Goal: Task Accomplishment & Management: Use online tool/utility

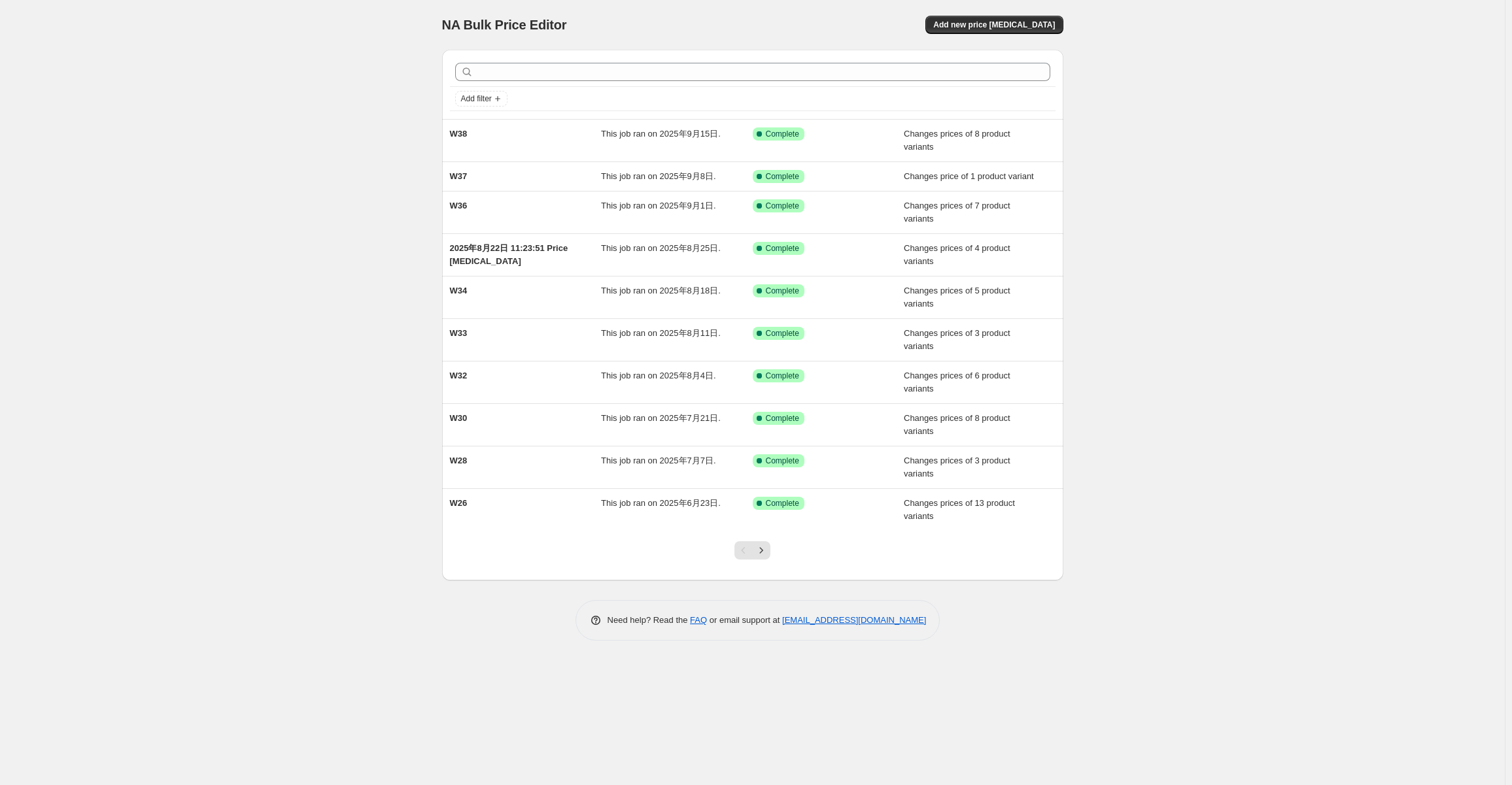
click at [1041, 11] on div "NA Bulk Price Editor. This page is ready NA Bulk Price Editor Add new price [ME…" at bounding box center [753, 25] width 622 height 50
click at [1031, 26] on span "Add new price [MEDICAL_DATA]" at bounding box center [994, 24] width 121 height 11
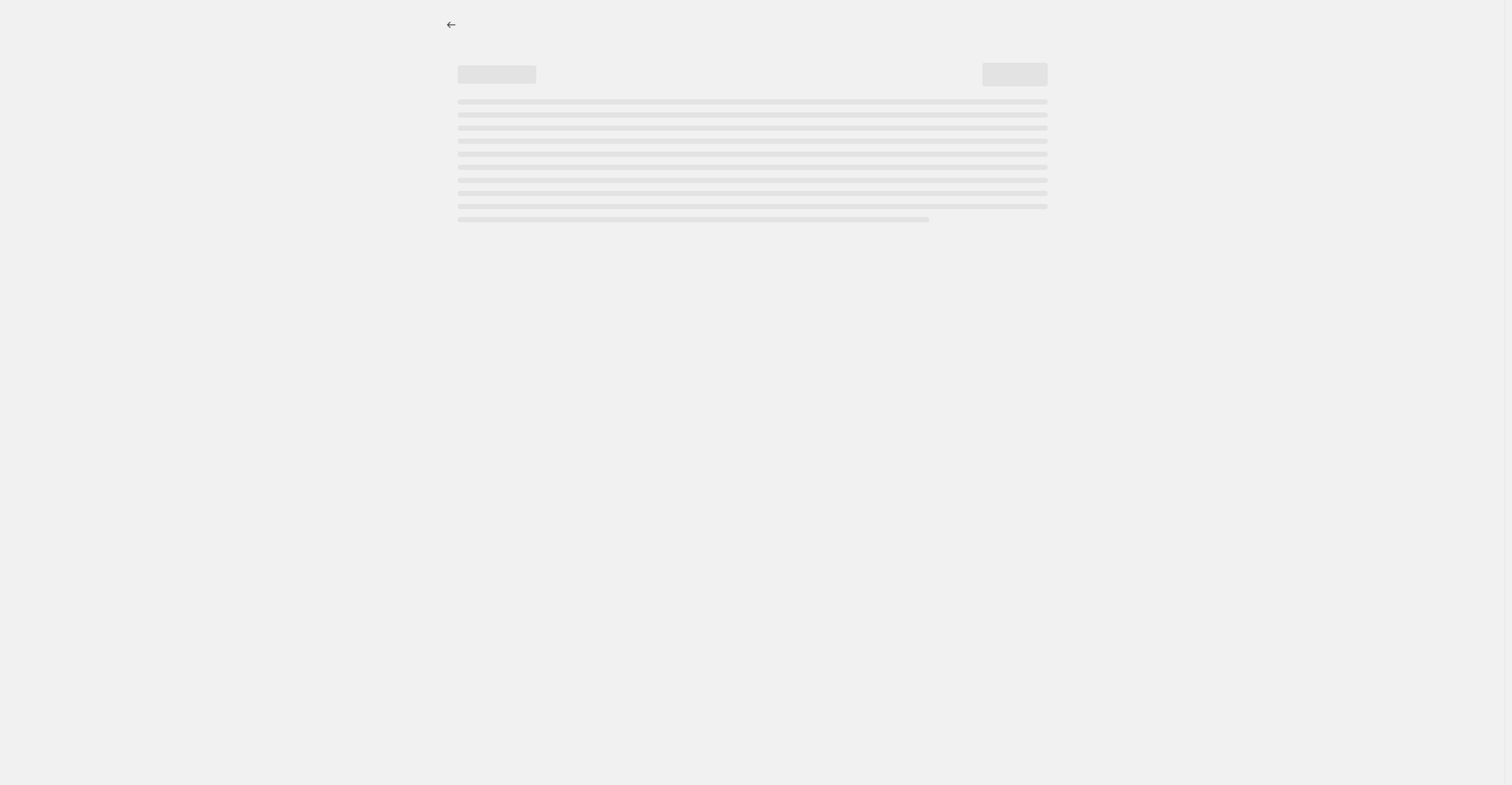
select select "percentage"
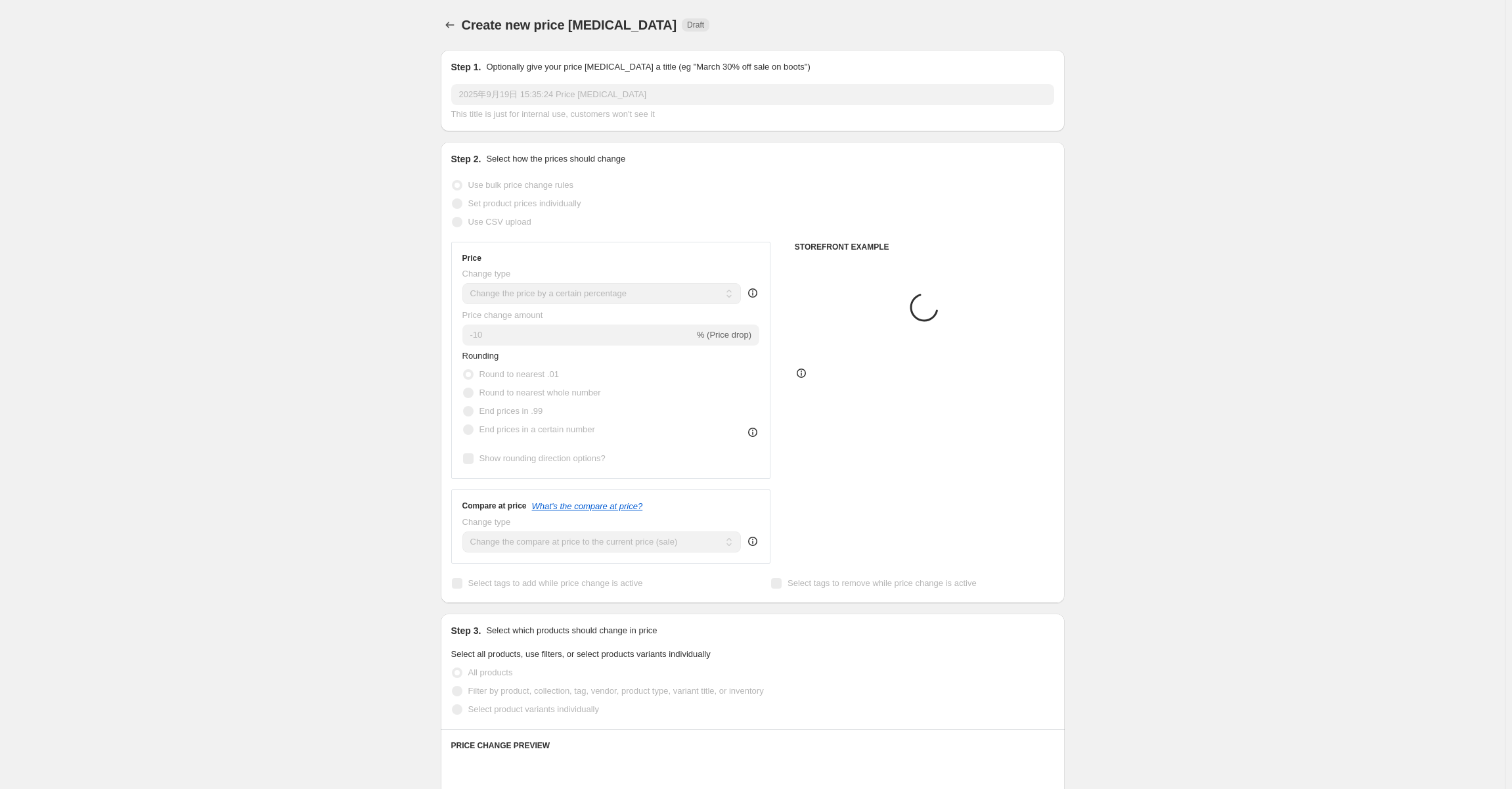
click at [652, 109] on span "This title is just for internal use, customers won't see it" at bounding box center [553, 114] width 204 height 10
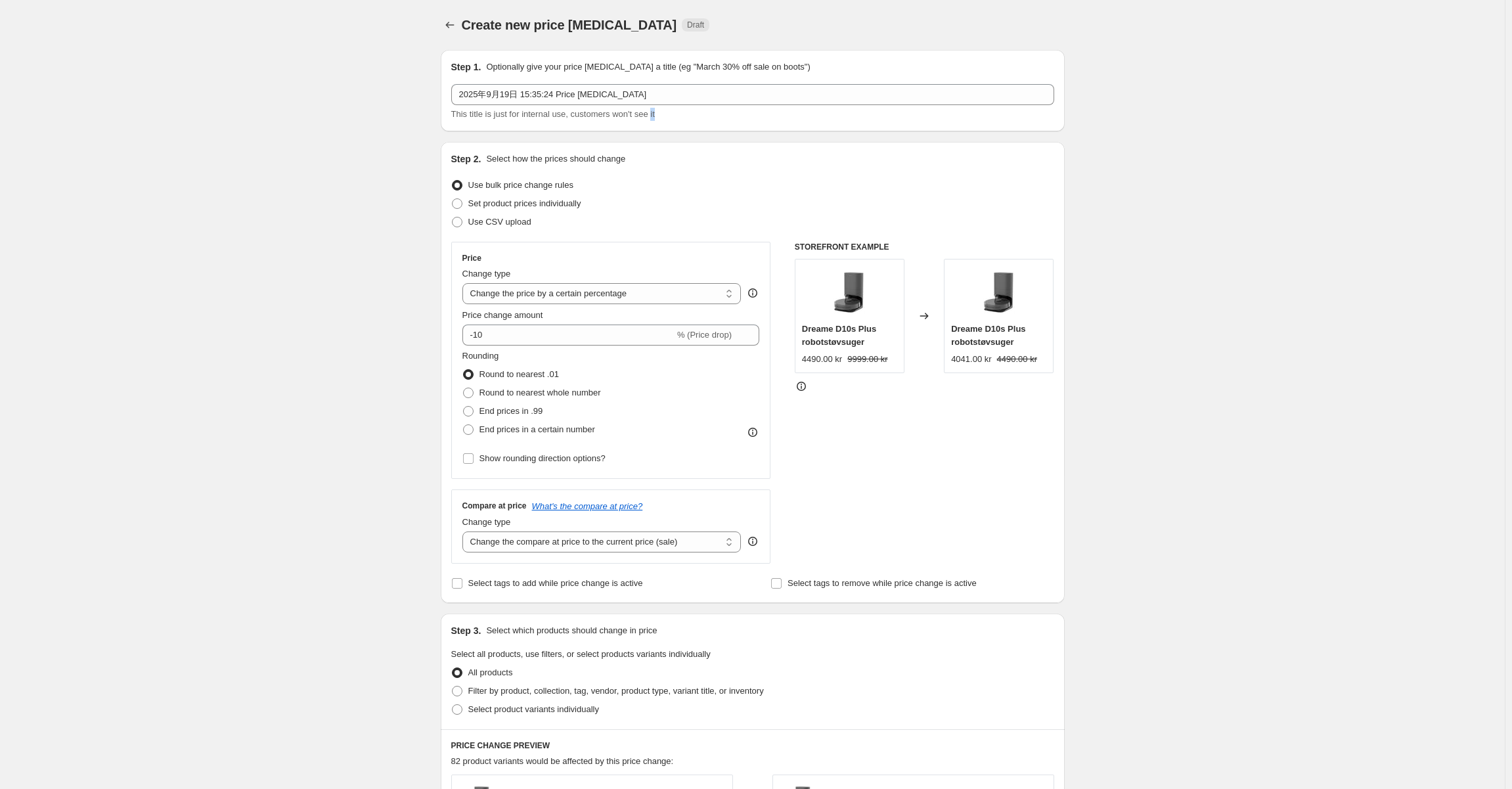
click at [652, 109] on span "This title is just for internal use, customers won't see it" at bounding box center [553, 114] width 204 height 10
drag, startPoint x: 652, startPoint y: 108, endPoint x: 647, endPoint y: 94, distance: 14.9
click at [652, 109] on span "This title is just for internal use, customers won't see it" at bounding box center [553, 114] width 204 height 10
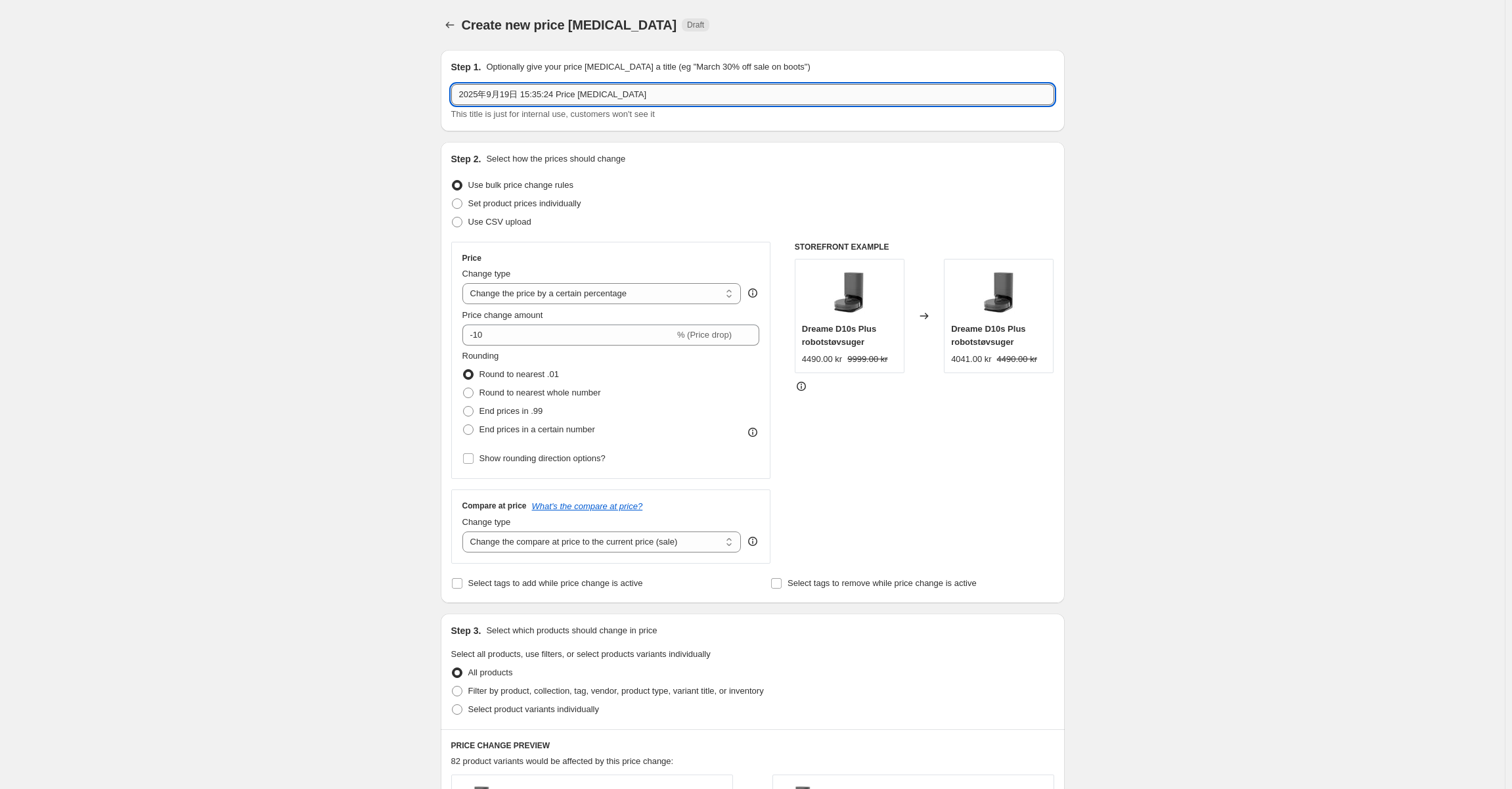
click at [647, 85] on input "2025年9月19日 15:35:24 Price [MEDICAL_DATA]" at bounding box center [753, 94] width 603 height 21
type input "W39"
click at [516, 213] on label "Use CSV upload" at bounding box center [492, 223] width 80 height 19
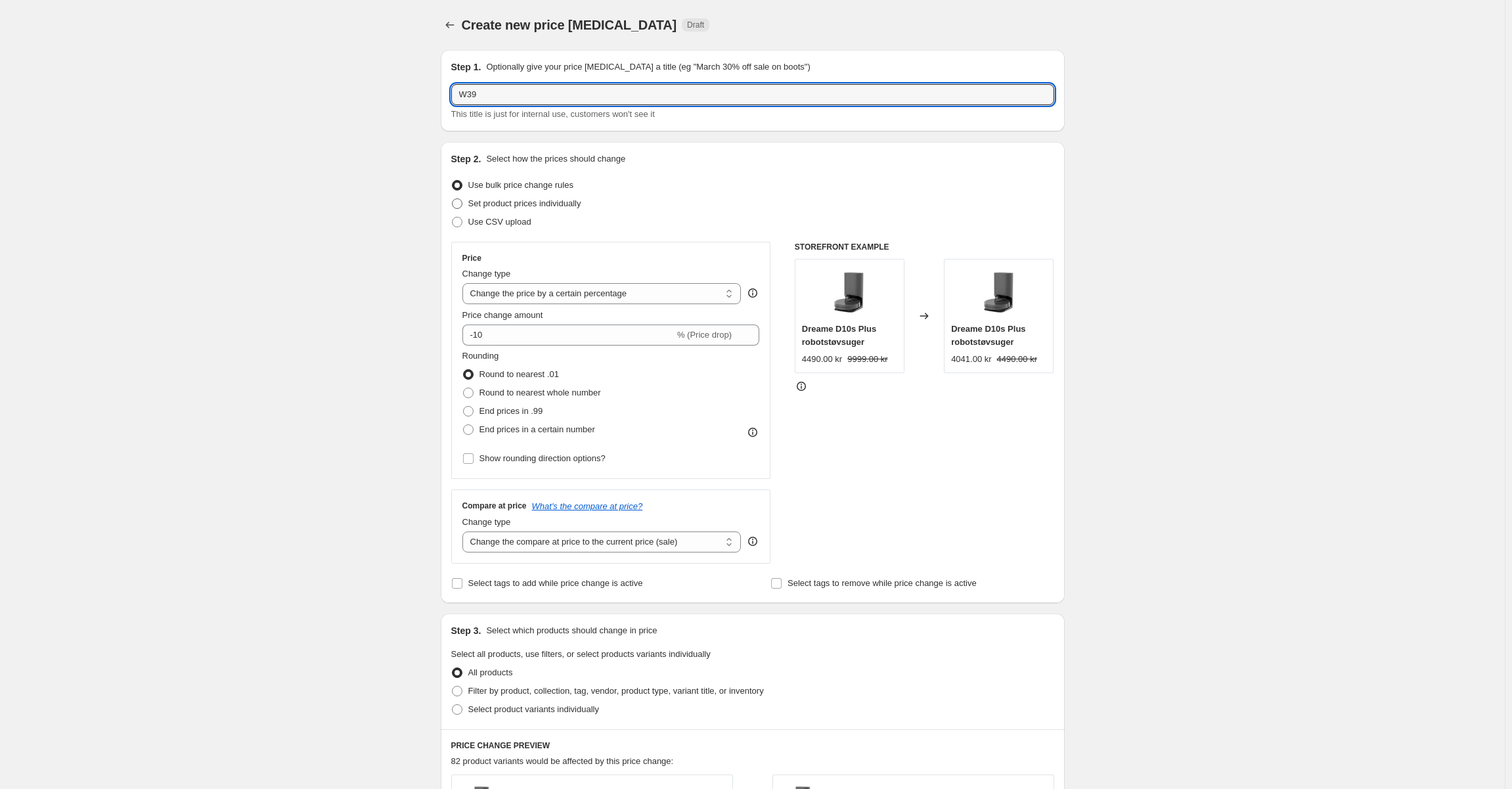
click at [453, 217] on input "Use CSV upload" at bounding box center [452, 217] width 1 height 1
radio input "true"
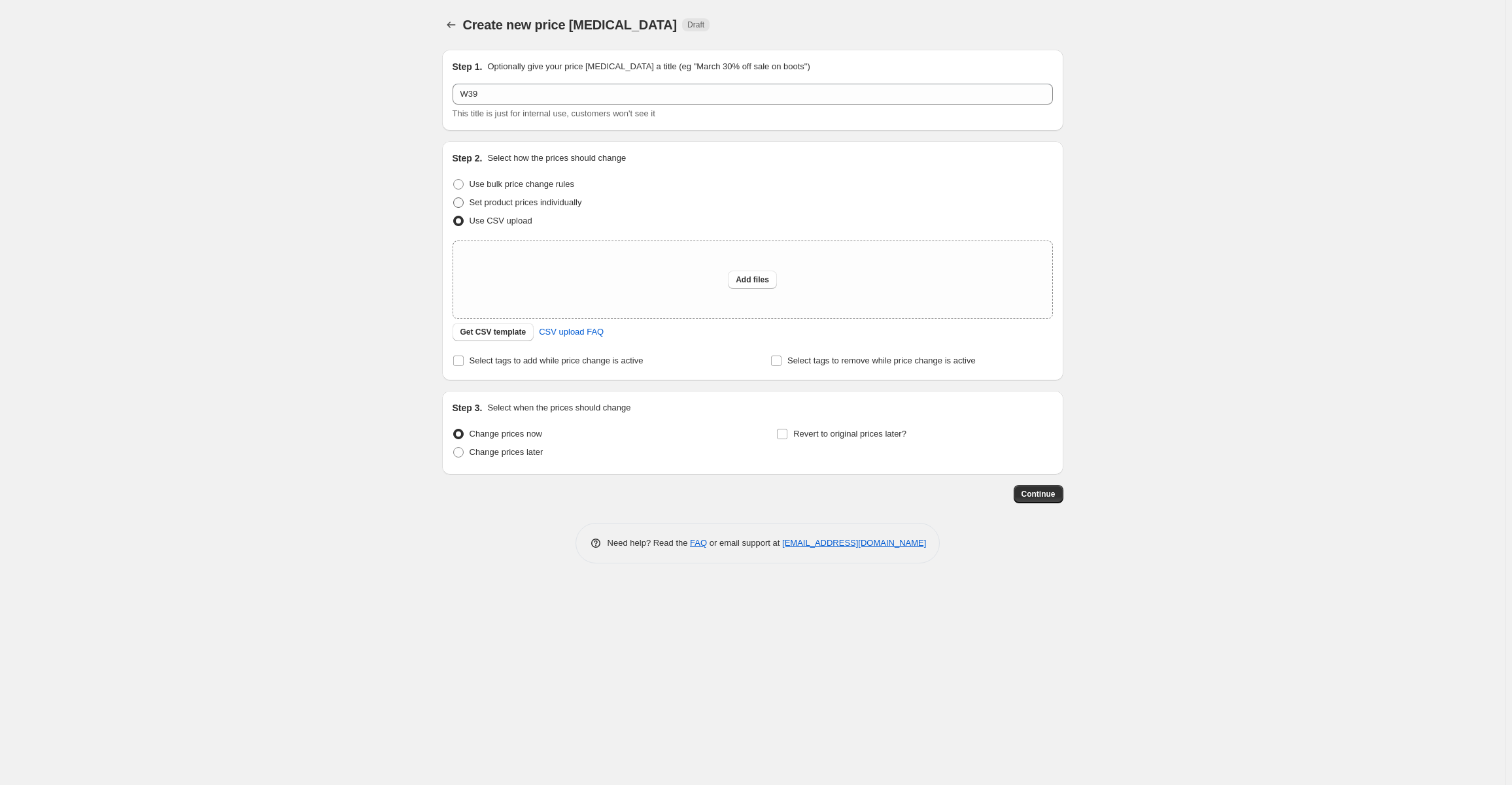
click at [522, 205] on span "Set product prices individually" at bounding box center [525, 202] width 112 height 10
click at [454, 198] on input "Set product prices individually" at bounding box center [453, 197] width 1 height 1
radio input "true"
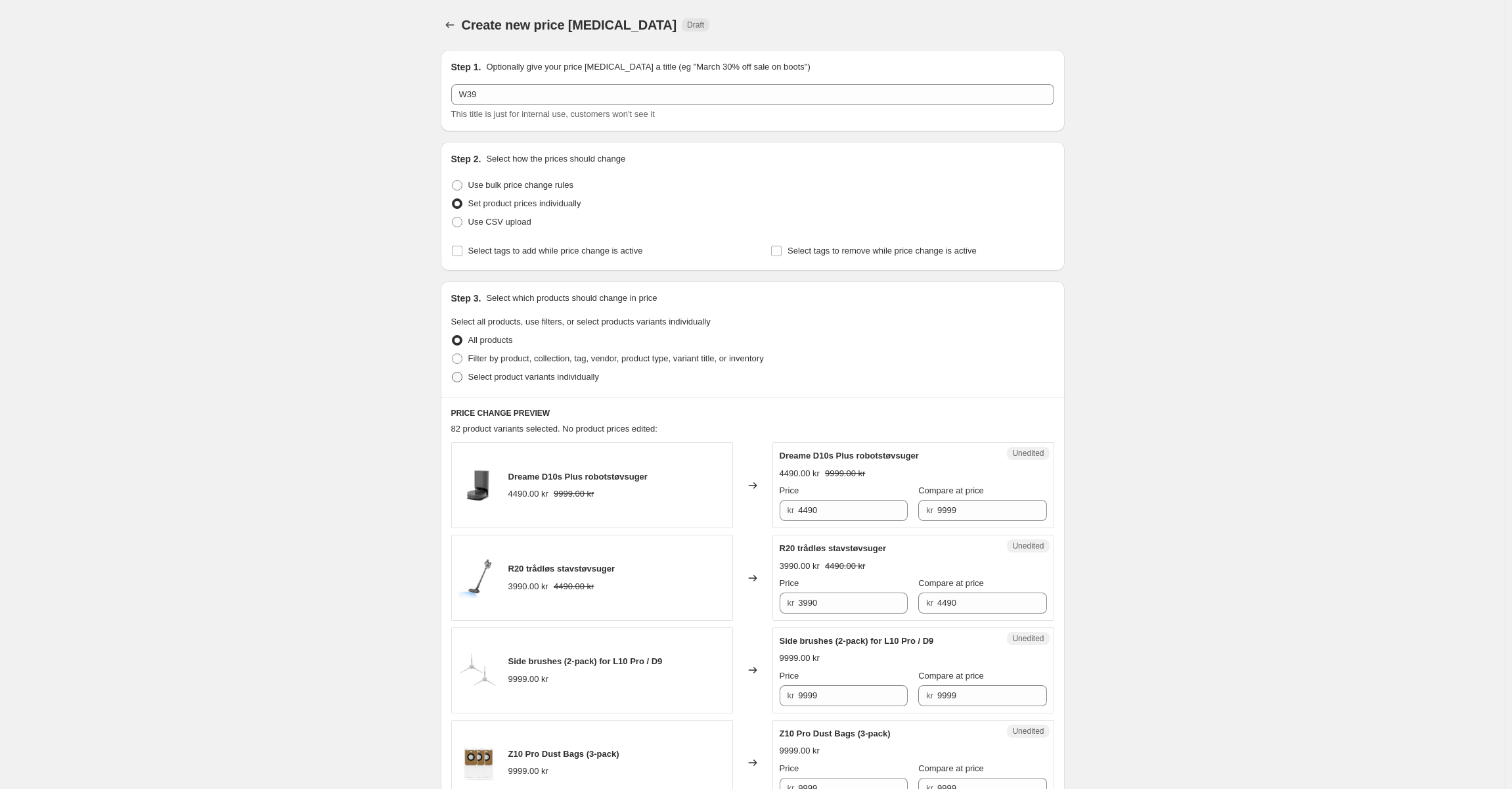
click at [546, 373] on span "Select product variants individually" at bounding box center [534, 377] width 131 height 10
click at [453, 373] on input "Select product variants individually" at bounding box center [452, 372] width 1 height 1
radio input "true"
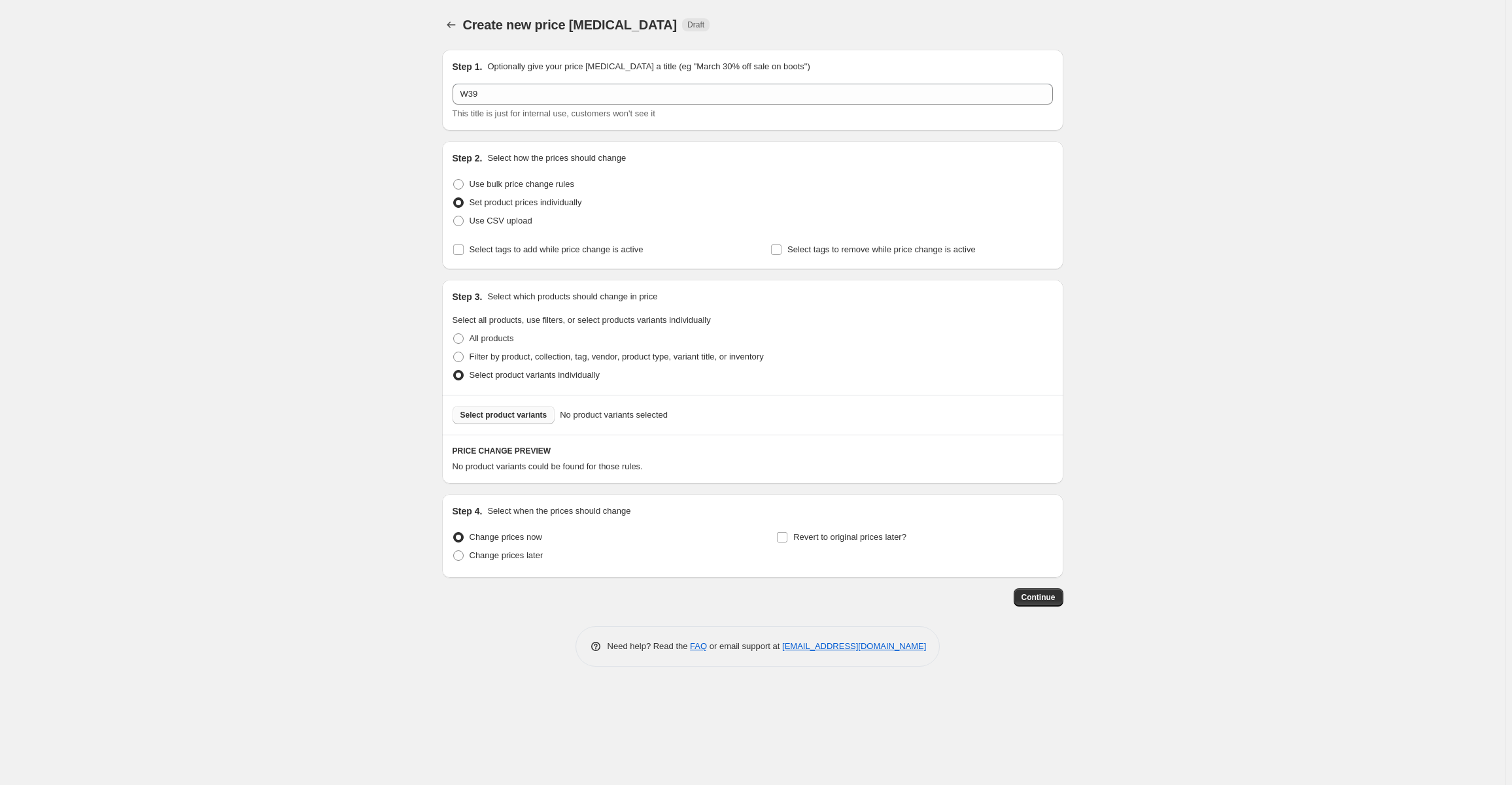
click at [515, 424] on button "Select product variants" at bounding box center [504, 415] width 103 height 19
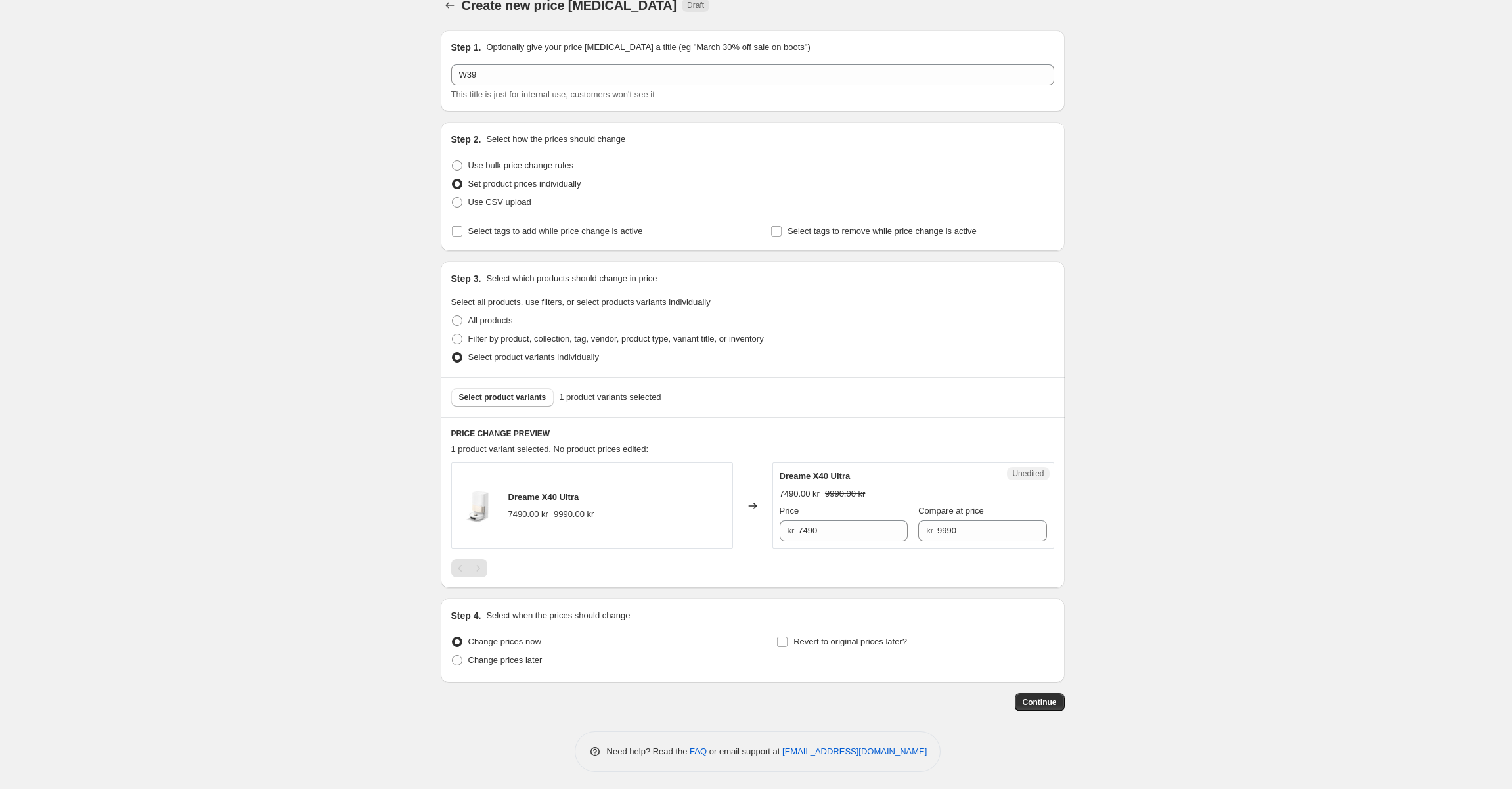
scroll to position [22, 0]
click at [624, 485] on div "Dreame X40 Ultra 7490.00 kr 9990.00 kr" at bounding box center [592, 503] width 282 height 86
click at [941, 530] on input "9990" at bounding box center [992, 528] width 110 height 21
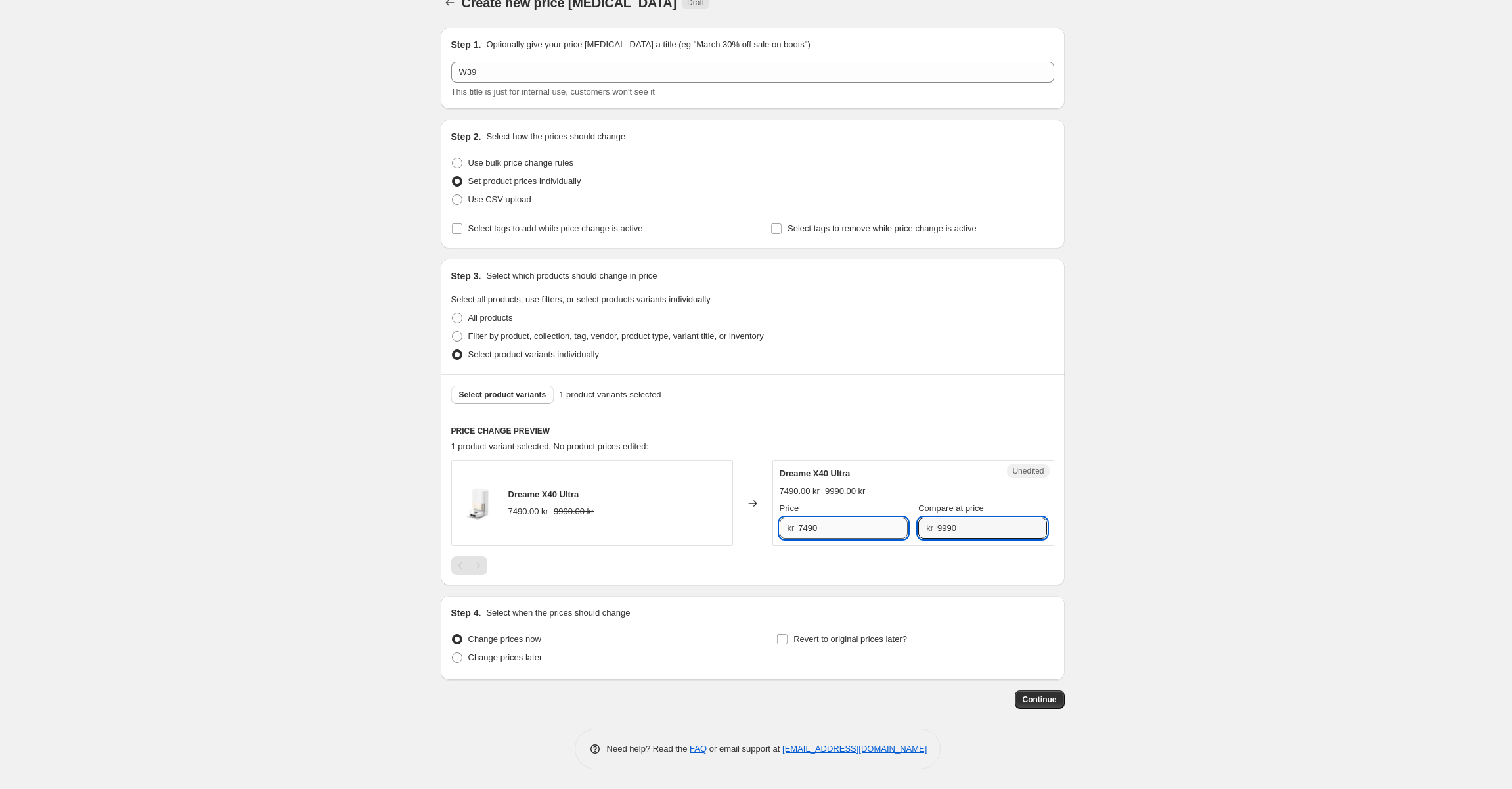
click at [847, 527] on input "7490" at bounding box center [853, 528] width 110 height 21
paste input "99"
type input "9990"
click at [874, 432] on h6 "PRICE CHANGE PREVIEW" at bounding box center [753, 431] width 603 height 11
click at [517, 387] on button "Select product variants" at bounding box center [503, 395] width 103 height 19
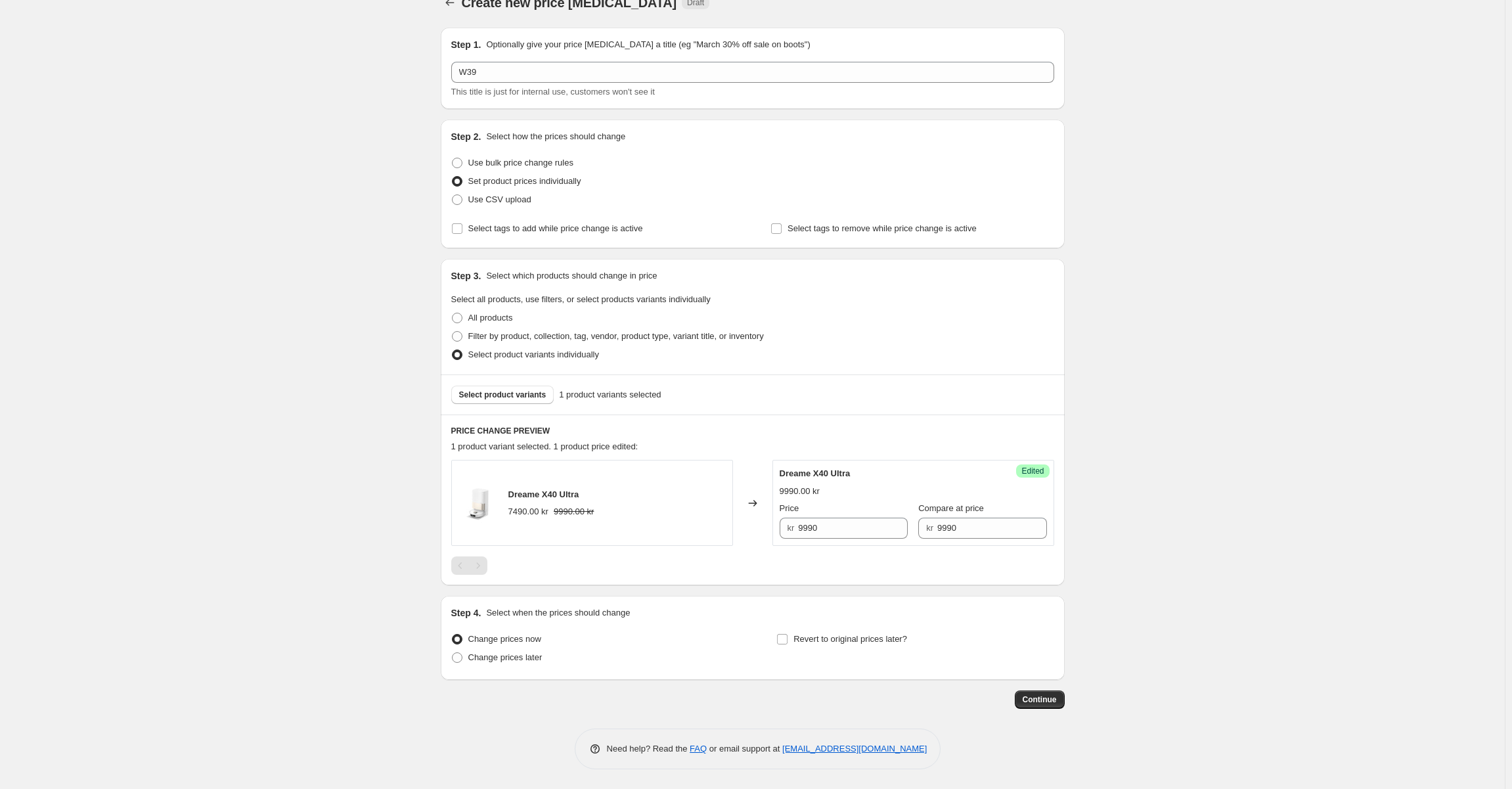
click at [649, 413] on div "Select product variants 1 product variants selected" at bounding box center [753, 395] width 624 height 40
click at [748, 412] on div "Select product variants 1 product variants selected" at bounding box center [753, 395] width 624 height 40
click at [536, 396] on span "Select product variants" at bounding box center [503, 395] width 88 height 11
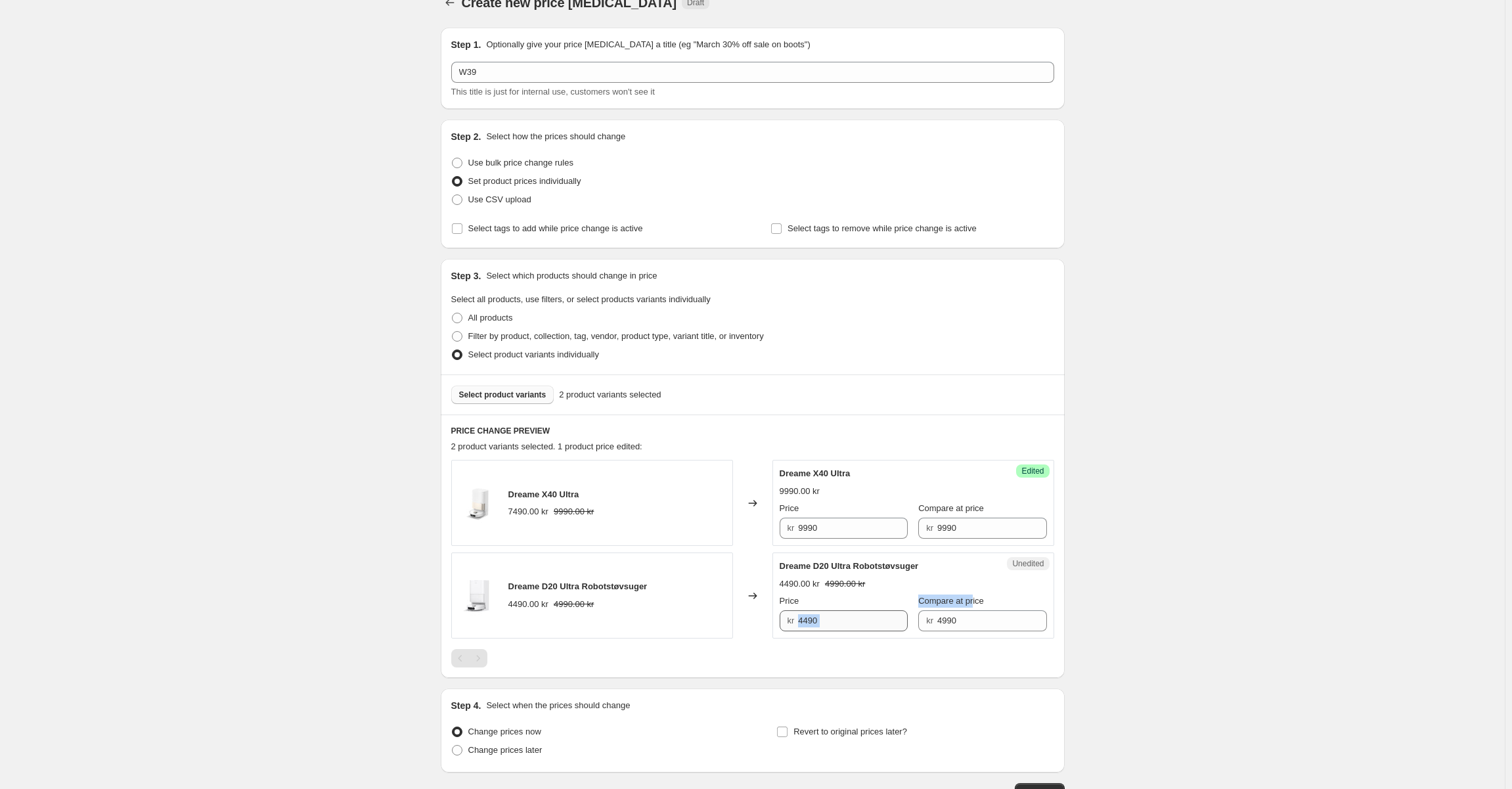
drag, startPoint x: 966, startPoint y: 606, endPoint x: 859, endPoint y: 612, distance: 107.2
click at [832, 610] on div "Price kr 4490 Compare at price kr 4990" at bounding box center [913, 612] width 268 height 37
click at [952, 622] on input "4990" at bounding box center [992, 620] width 110 height 21
click at [862, 622] on input "4490" at bounding box center [853, 620] width 110 height 21
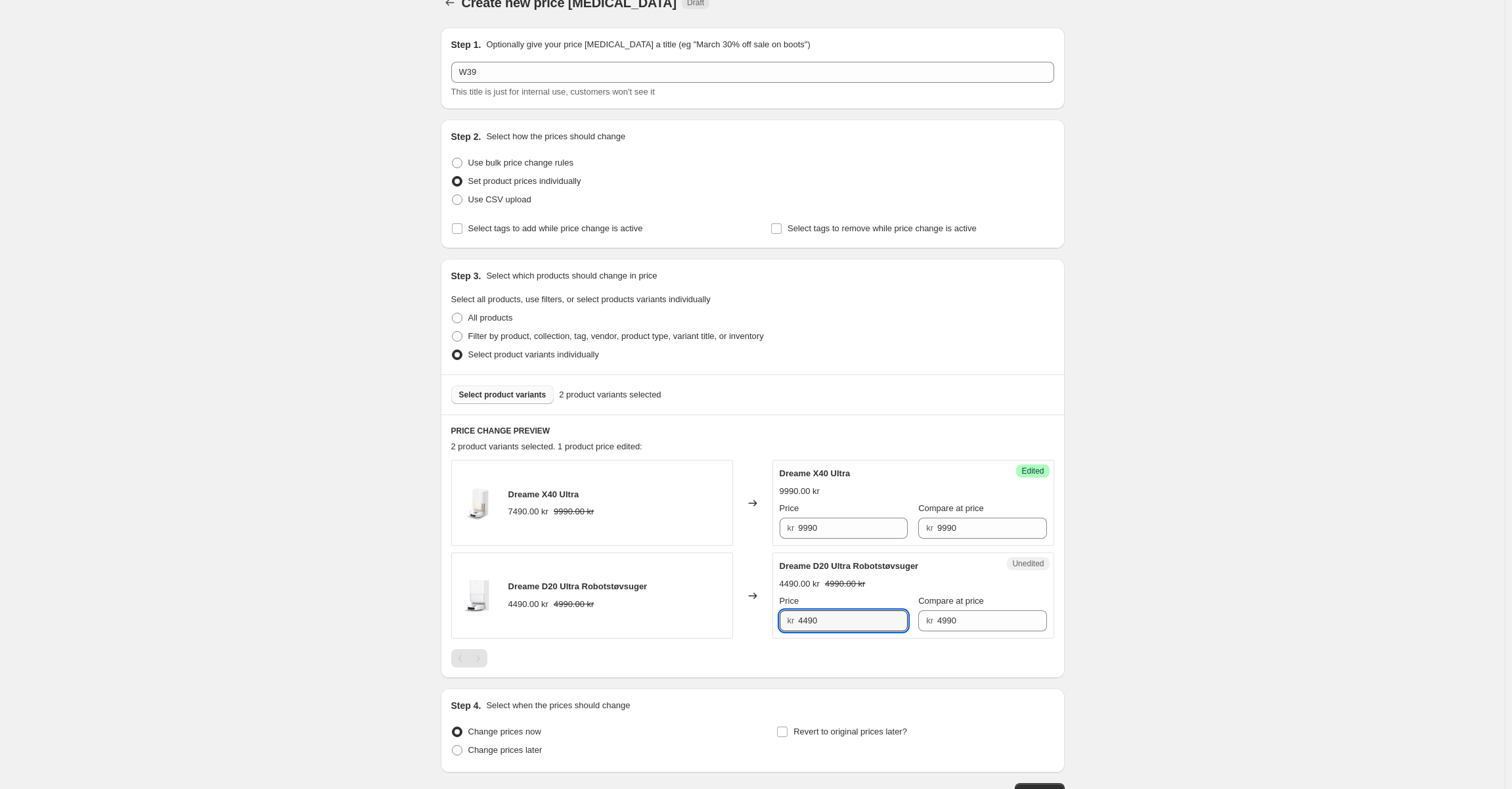
paste input "9"
type input "4990"
drag, startPoint x: 1197, startPoint y: 582, endPoint x: 972, endPoint y: 579, distance: 225.0
click at [1197, 582] on div "Create new price [MEDICAL_DATA]. This page is ready Create new price [MEDICAL_D…" at bounding box center [752, 429] width 1505 height 904
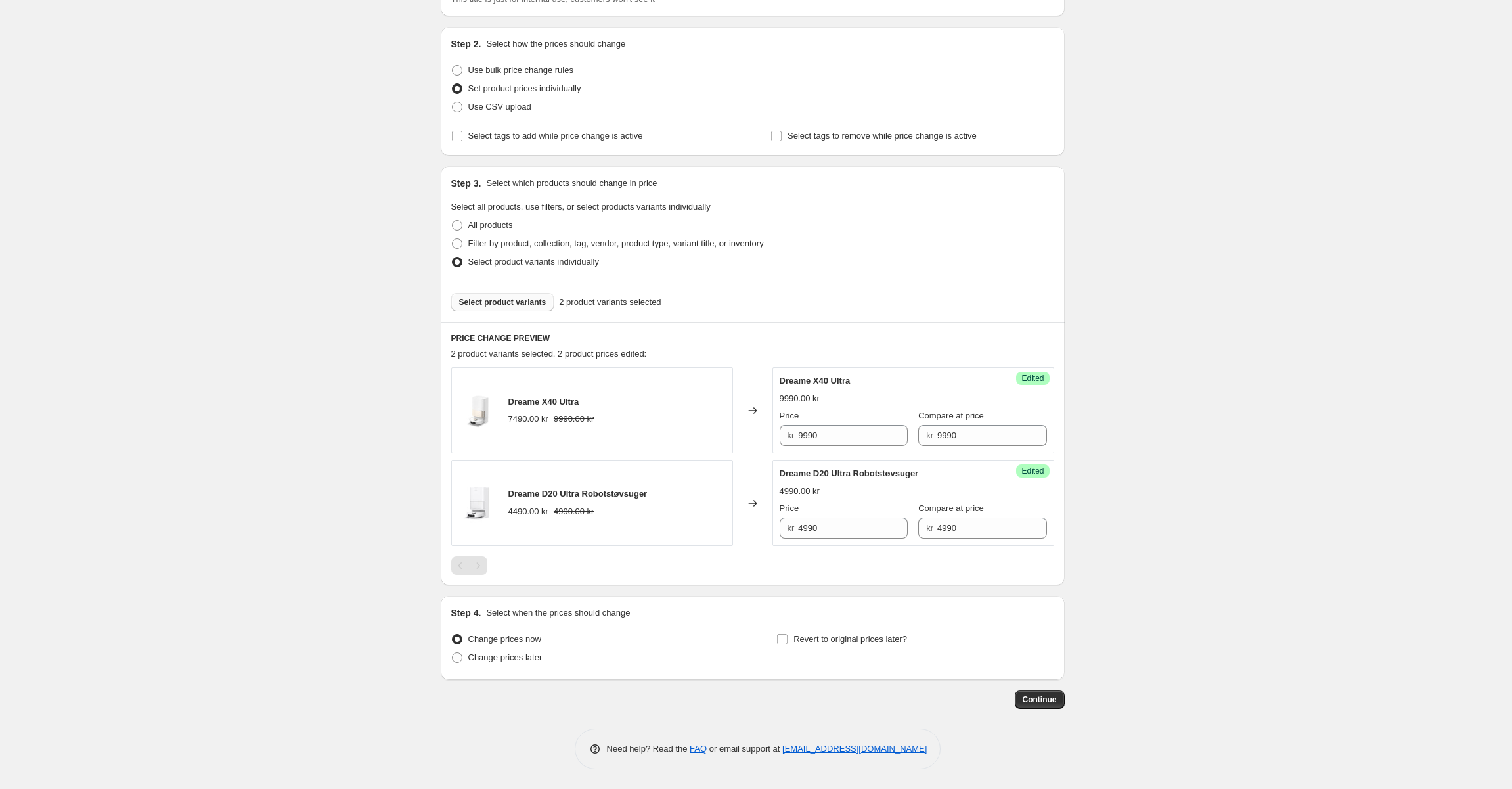
click at [502, 643] on span "Change prices now" at bounding box center [505, 639] width 73 height 10
click at [453, 635] on input "Change prices now" at bounding box center [452, 634] width 1 height 1
click at [503, 656] on span "Change prices later" at bounding box center [505, 658] width 74 height 10
click at [453, 653] on input "Change prices later" at bounding box center [452, 653] width 1 height 1
radio input "true"
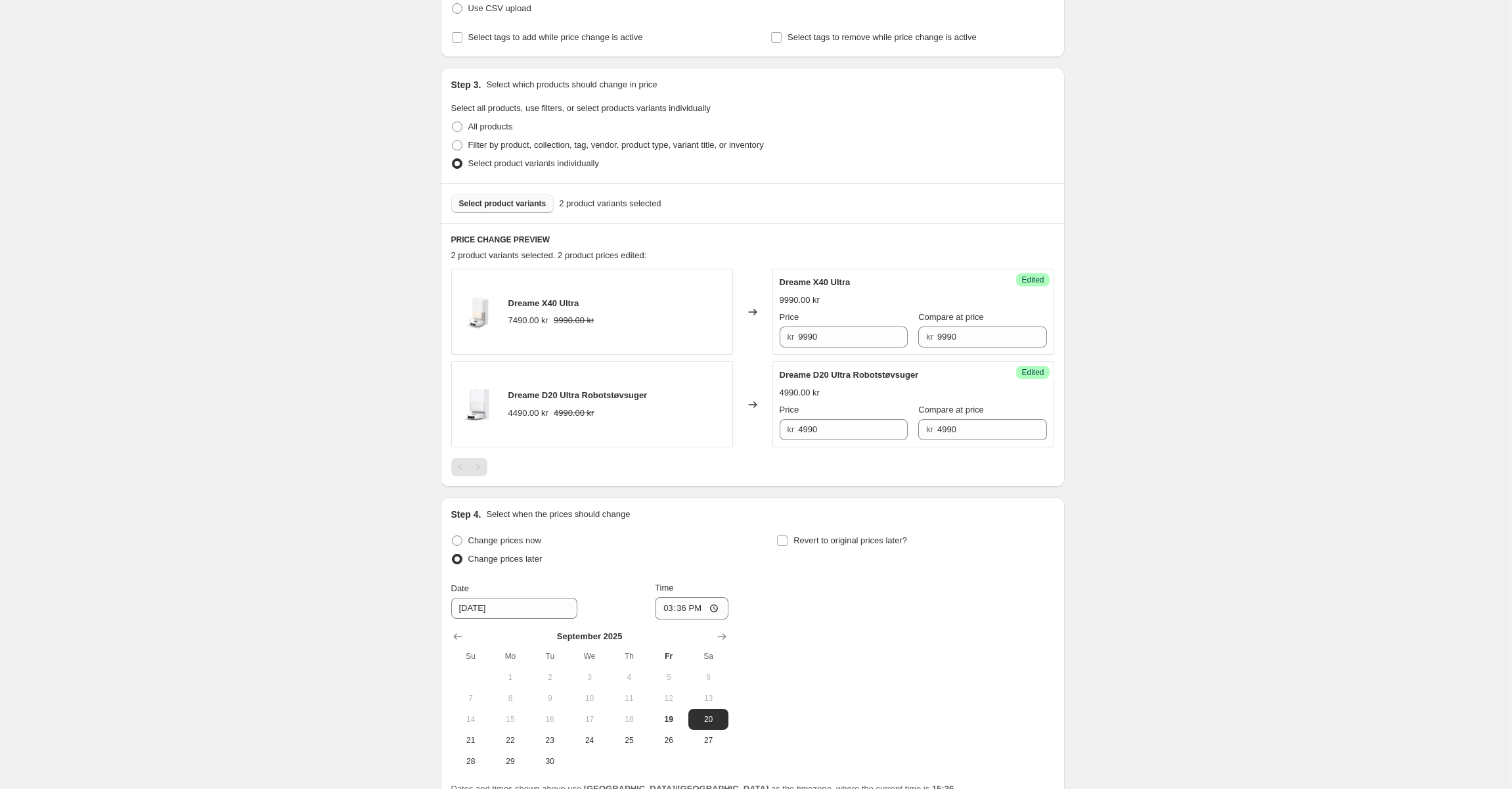
scroll to position [340, 0]
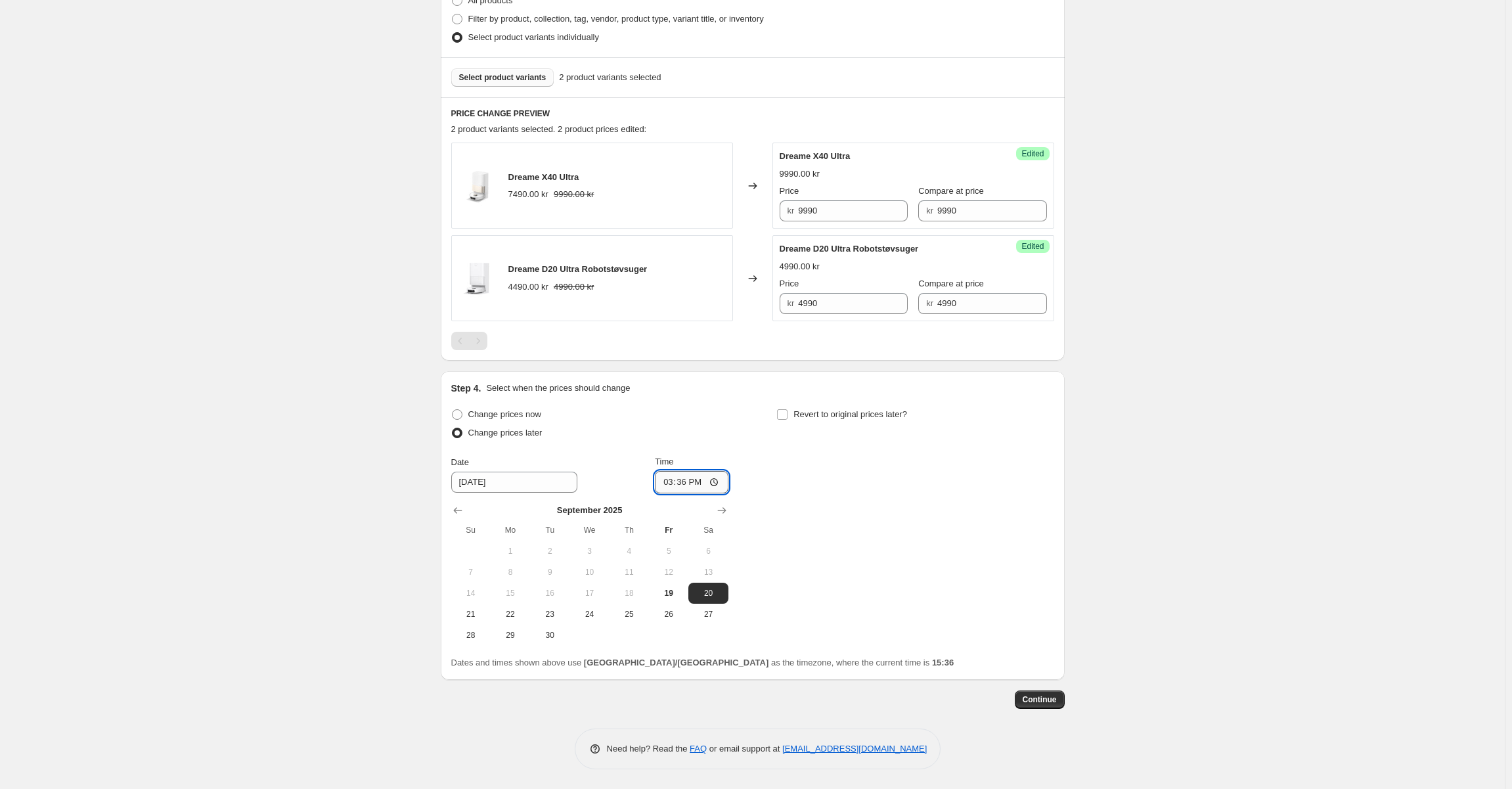
click at [687, 482] on input "15:36" at bounding box center [692, 482] width 74 height 22
type input "07:00"
click at [500, 620] on button "22" at bounding box center [510, 614] width 39 height 21
type input "[DATE]"
click at [942, 536] on div "Change prices now Change prices later Date [DATE] Time 07:00 [DATE] Su Mo Tu We…" at bounding box center [753, 526] width 603 height 241
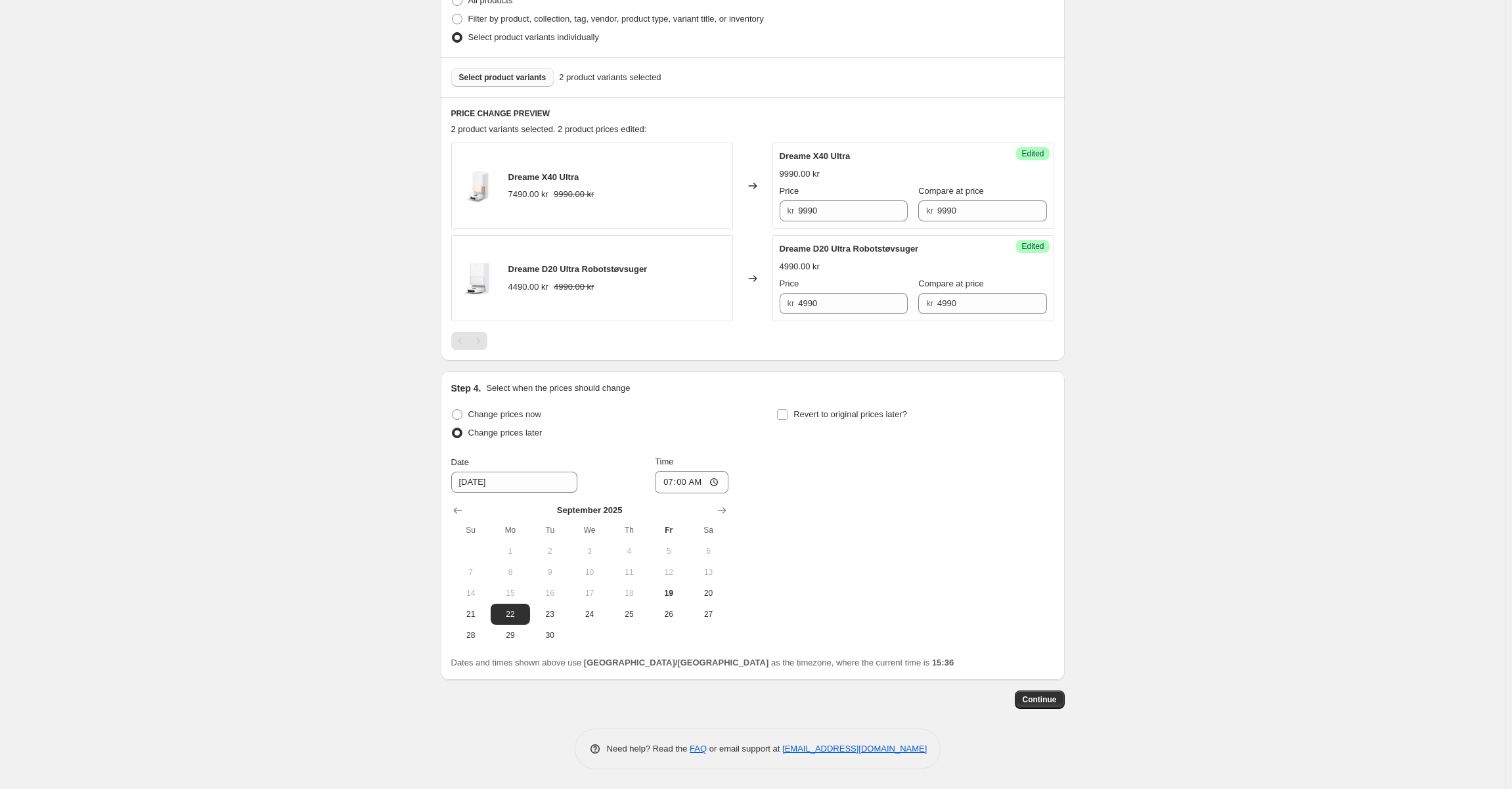
click at [741, 373] on div "Step 4. Select when the prices should change Change prices now Change prices la…" at bounding box center [753, 526] width 624 height 309
drag, startPoint x: 1043, startPoint y: 683, endPoint x: 1041, endPoint y: 694, distance: 11.2
click at [1042, 683] on div "Step 1. Optionally give your price [MEDICAL_DATA] a title (eg "March 30% off sa…" at bounding box center [748, 205] width 634 height 1009
click at [1041, 696] on span "Continue" at bounding box center [1040, 699] width 34 height 11
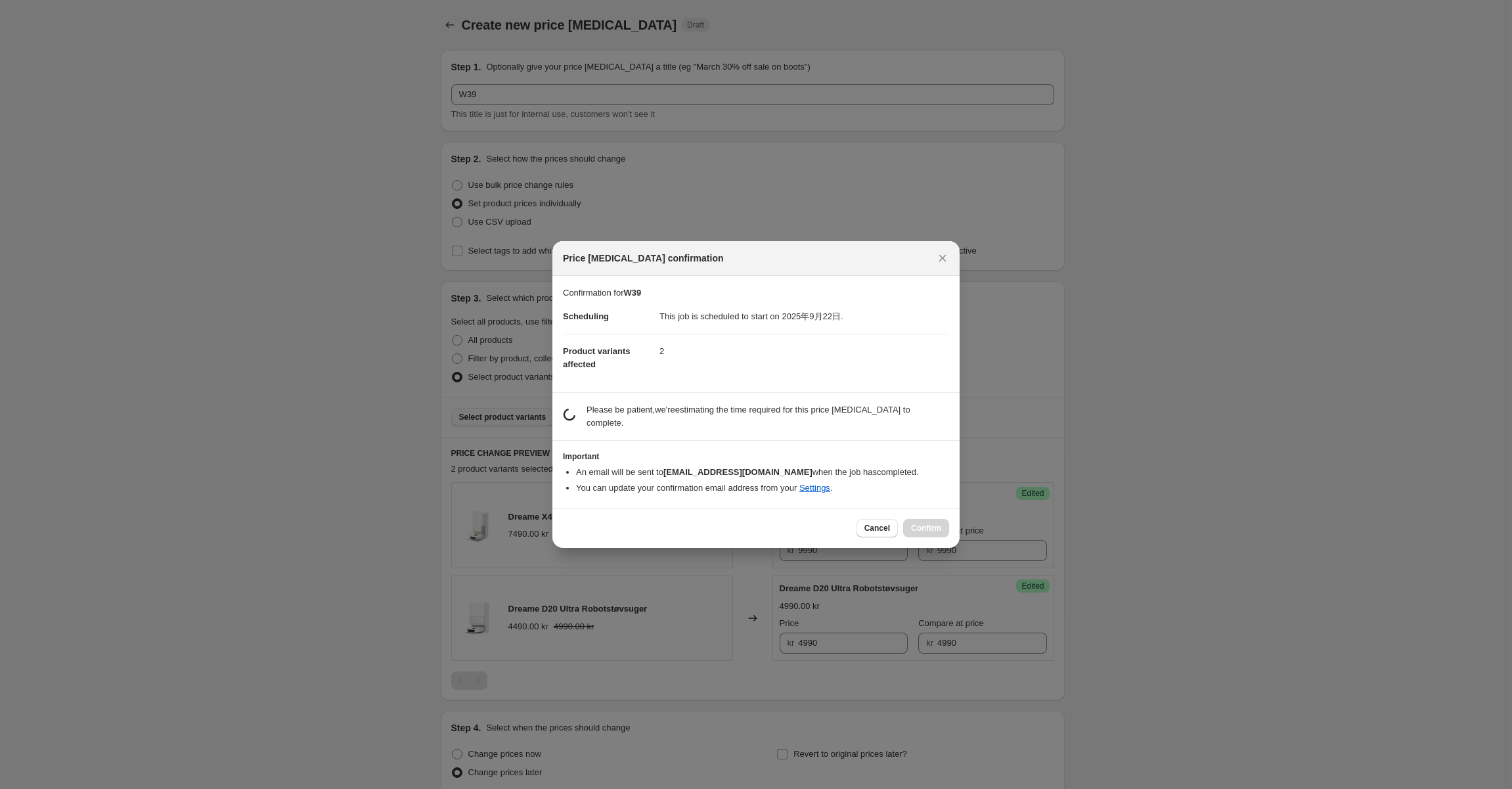
scroll to position [0, 0]
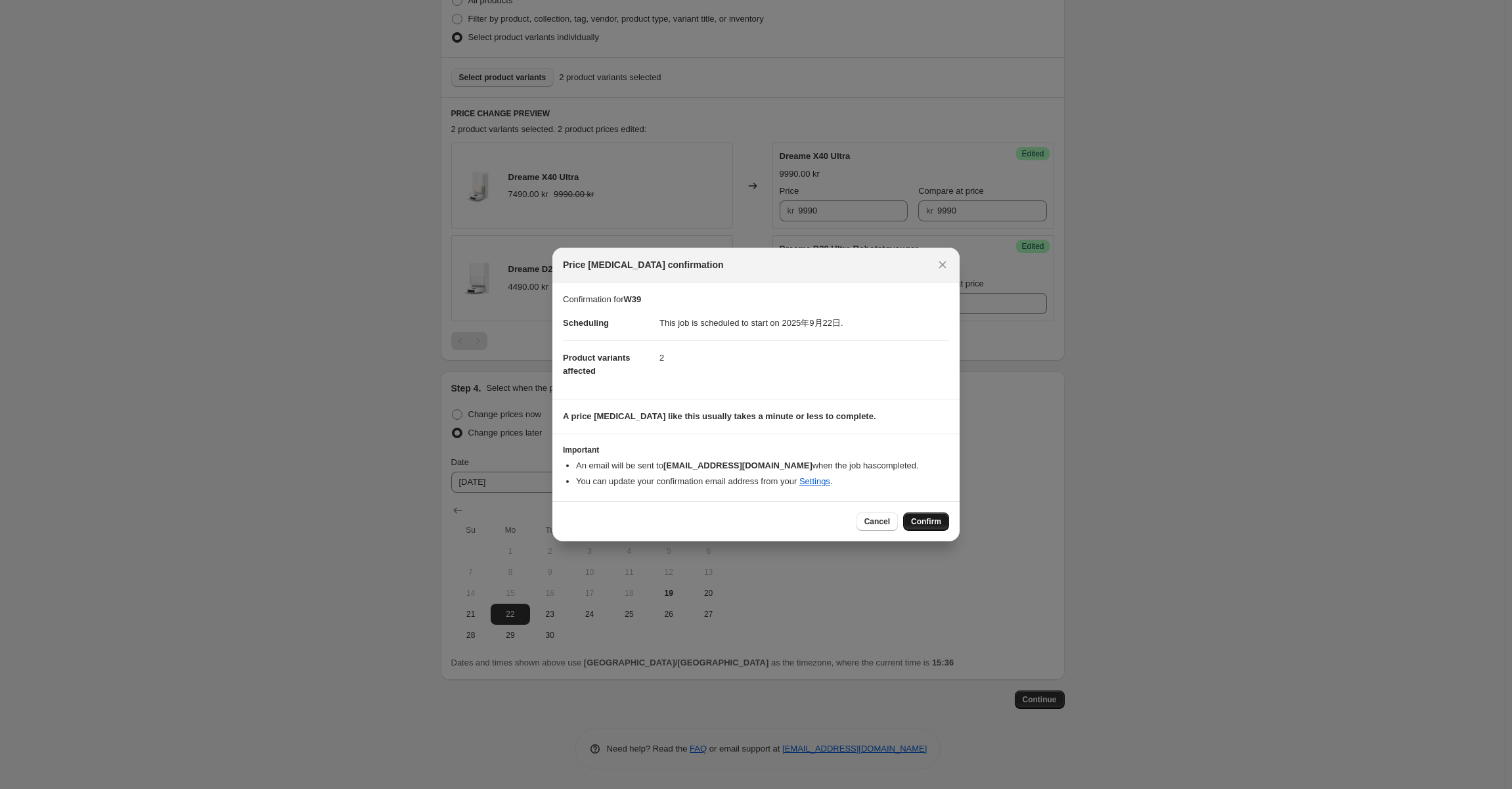
click at [931, 519] on span "Confirm" at bounding box center [926, 521] width 30 height 11
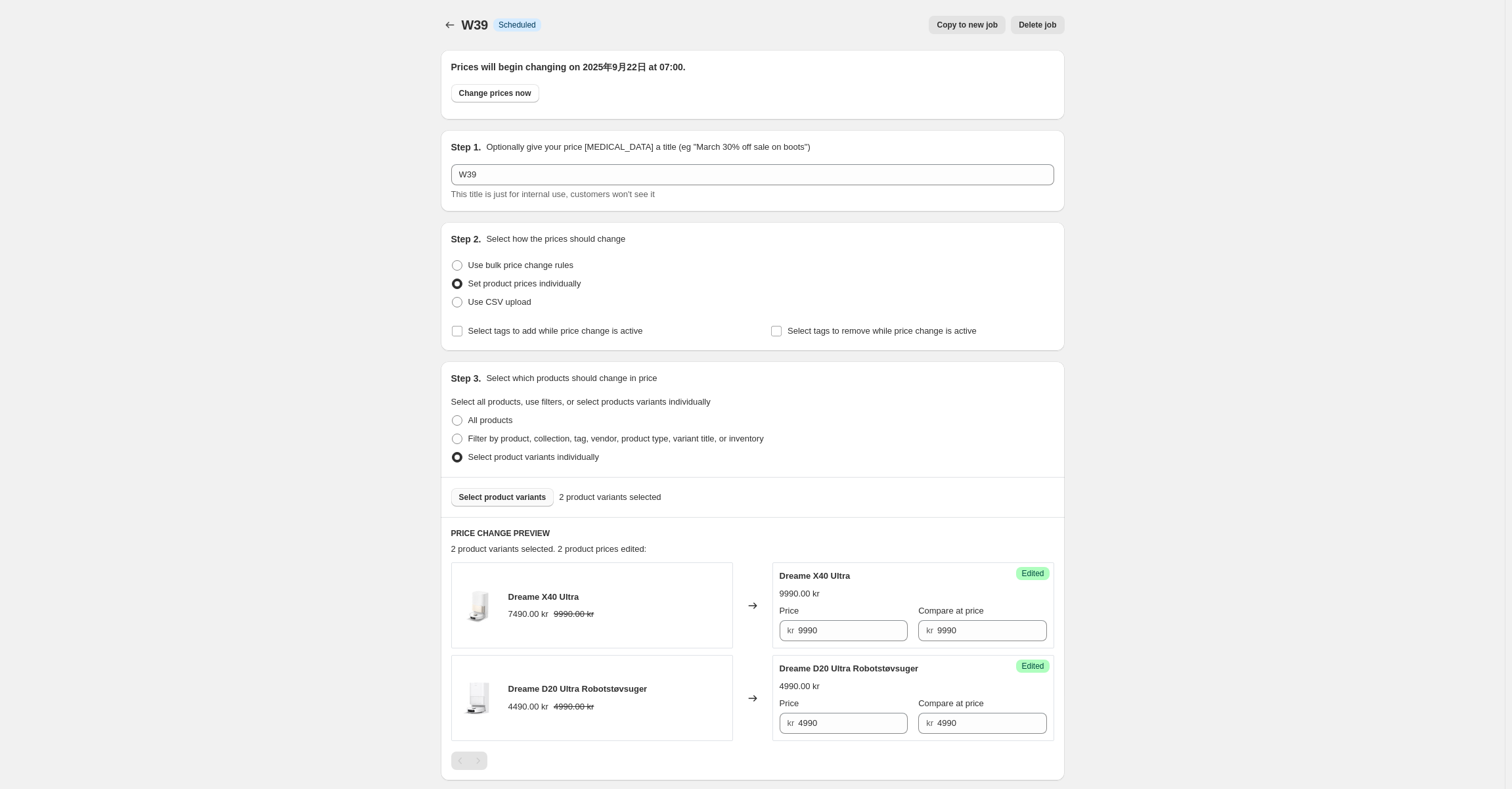
scroll to position [340, 0]
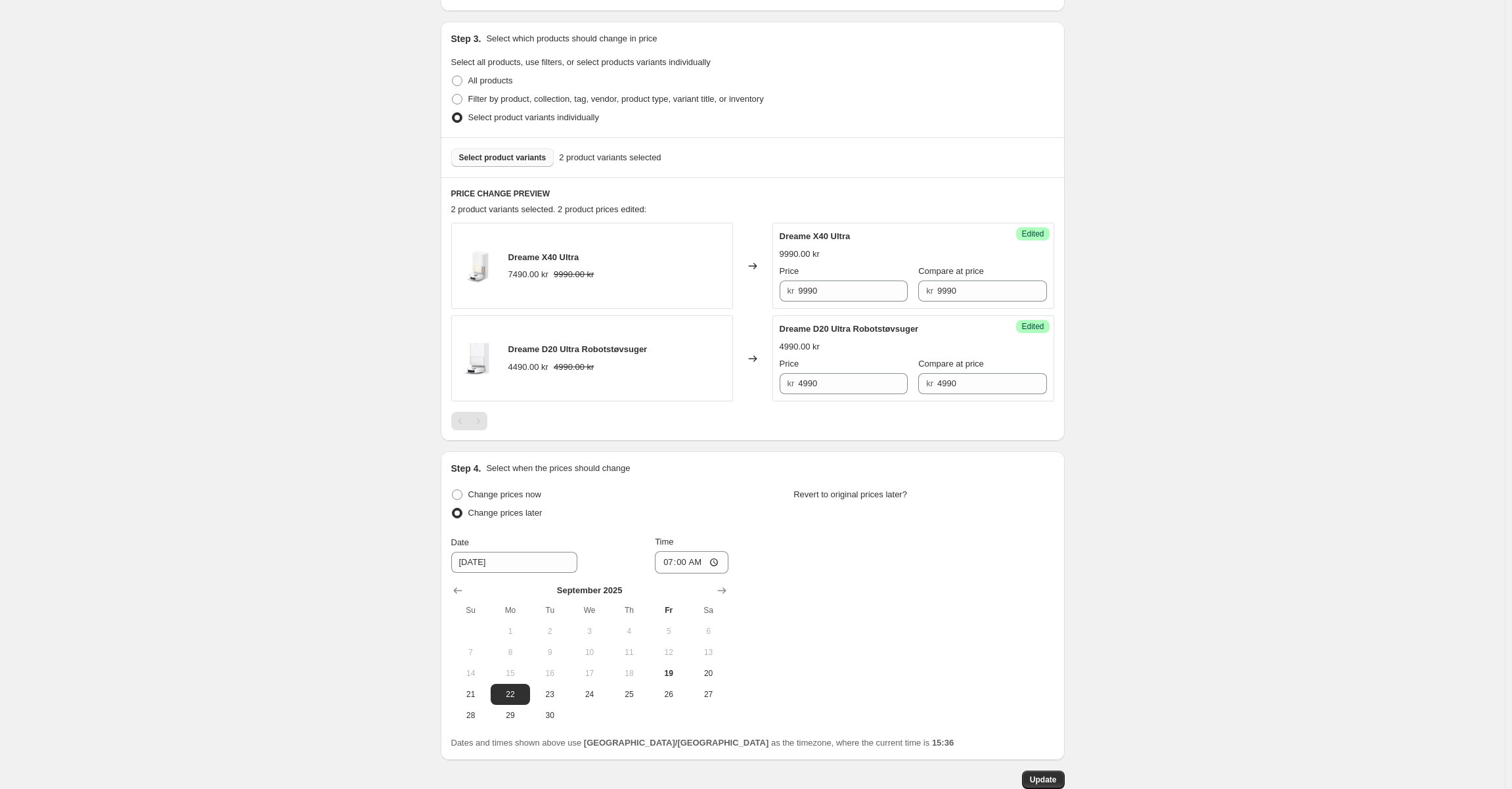
click at [1152, 490] on div "W39. This page is ready W39 Info Scheduled Copy to new job Delete job More acti…" at bounding box center [752, 265] width 1505 height 1209
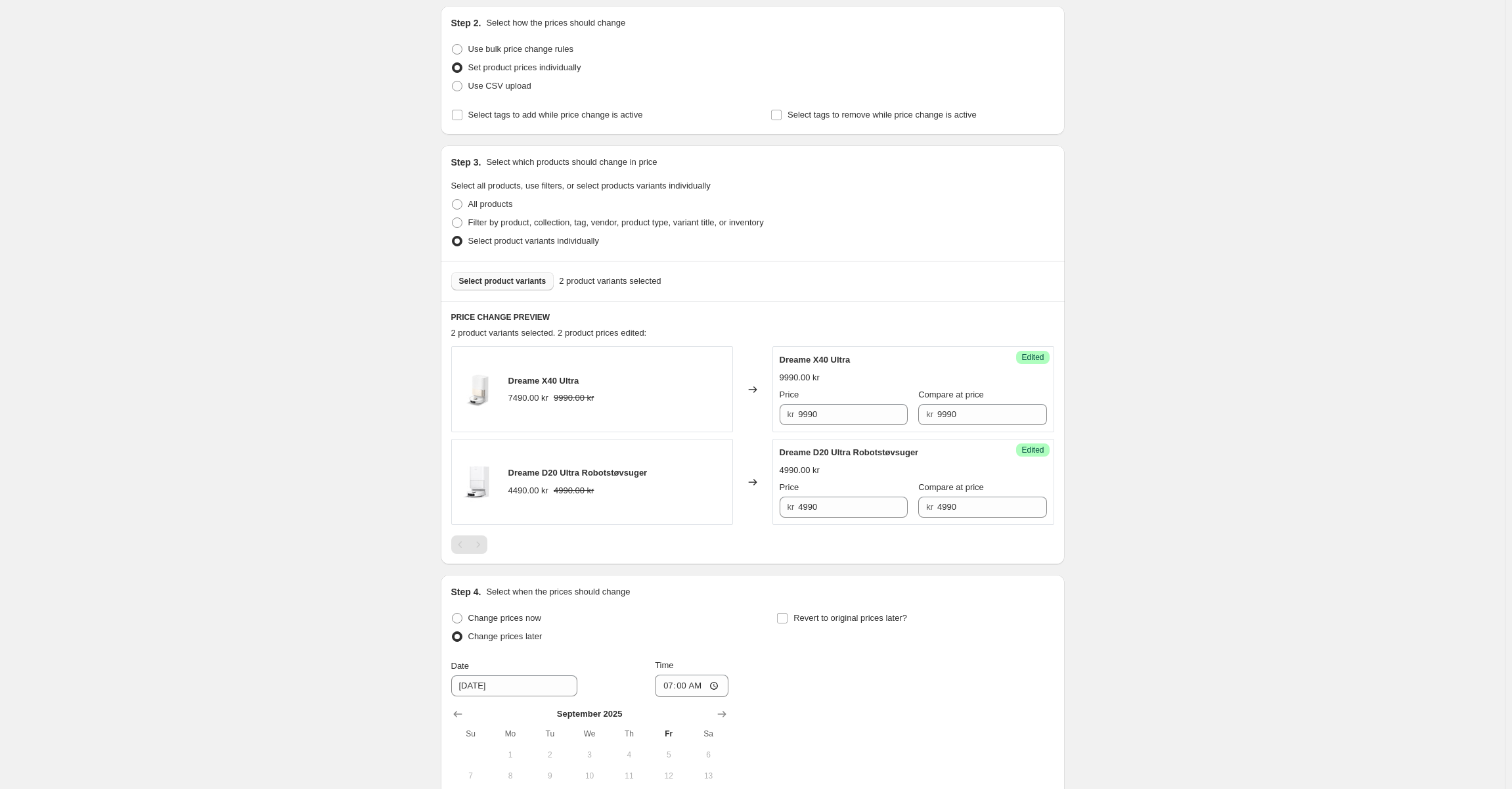
scroll to position [0, 0]
